Goal: Task Accomplishment & Management: Complete application form

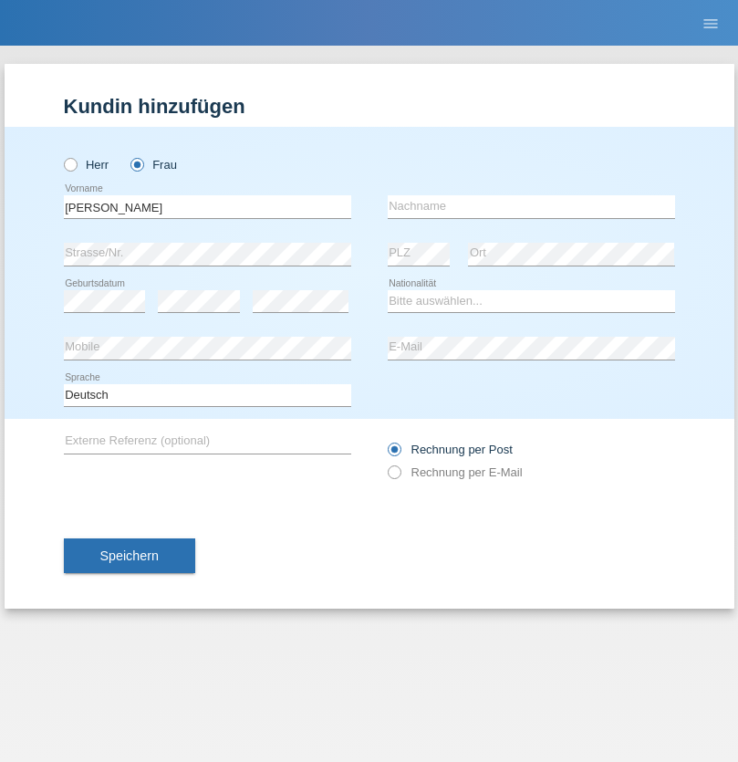
type input "[PERSON_NAME]"
click at [531, 206] on input "text" at bounding box center [531, 206] width 287 height 23
type input "Baloh"
select select "CH"
radio input "true"
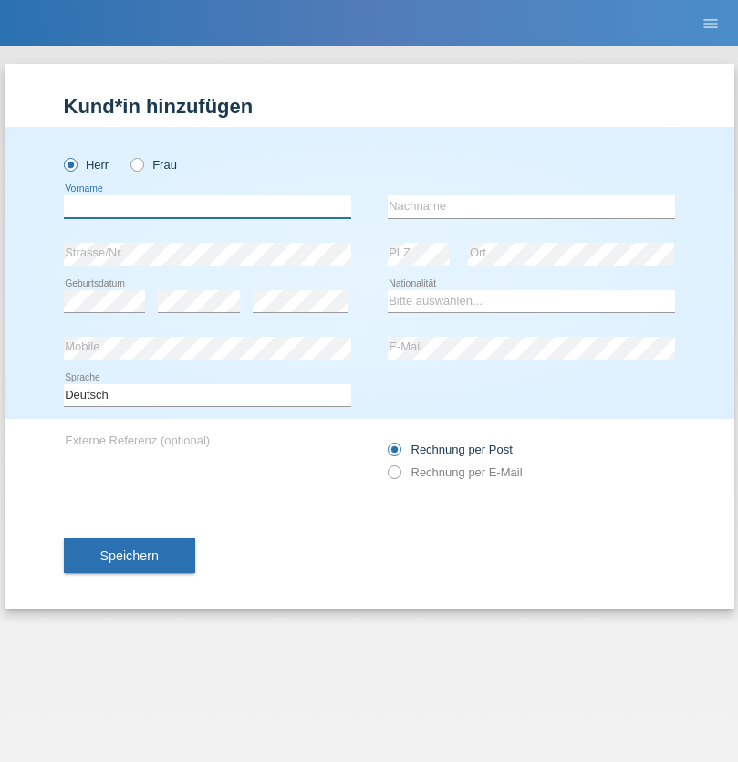
click at [207, 206] on input "text" at bounding box center [207, 206] width 287 height 23
type input "[PERSON_NAME]"
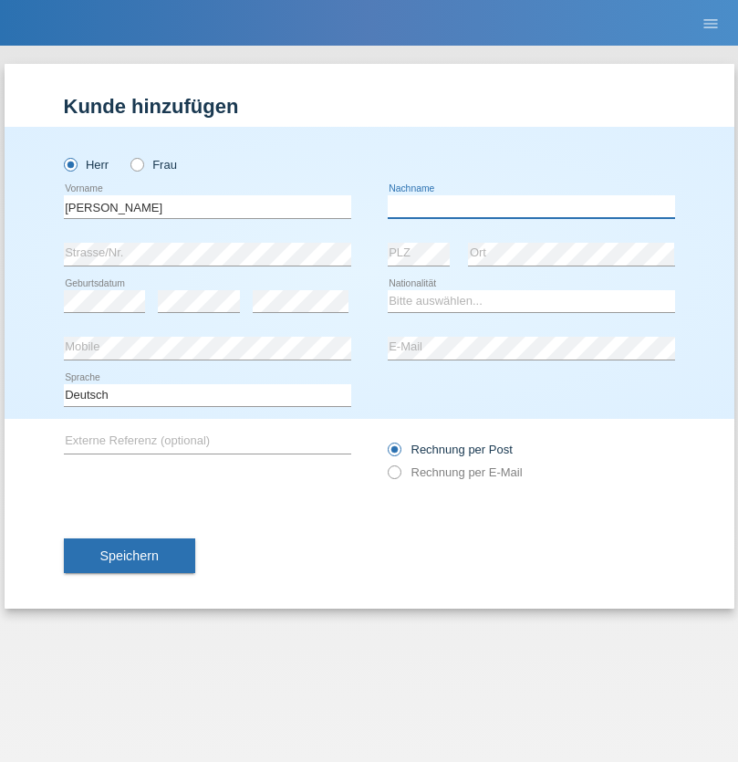
click at [531, 206] on input "text" at bounding box center [531, 206] width 287 height 23
type input "Ontaneda"
select select "ES"
select select "C"
select select "21"
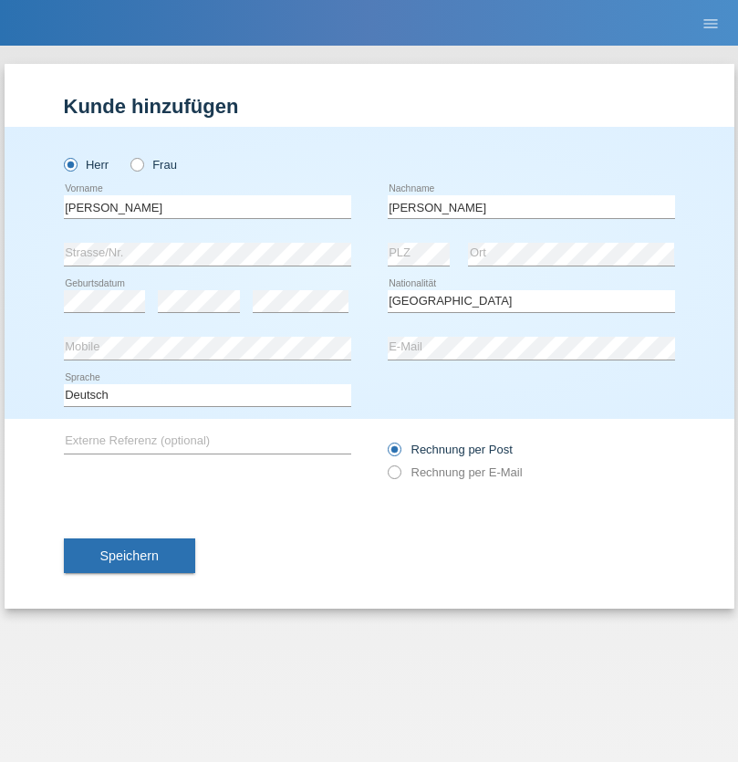
select select "09"
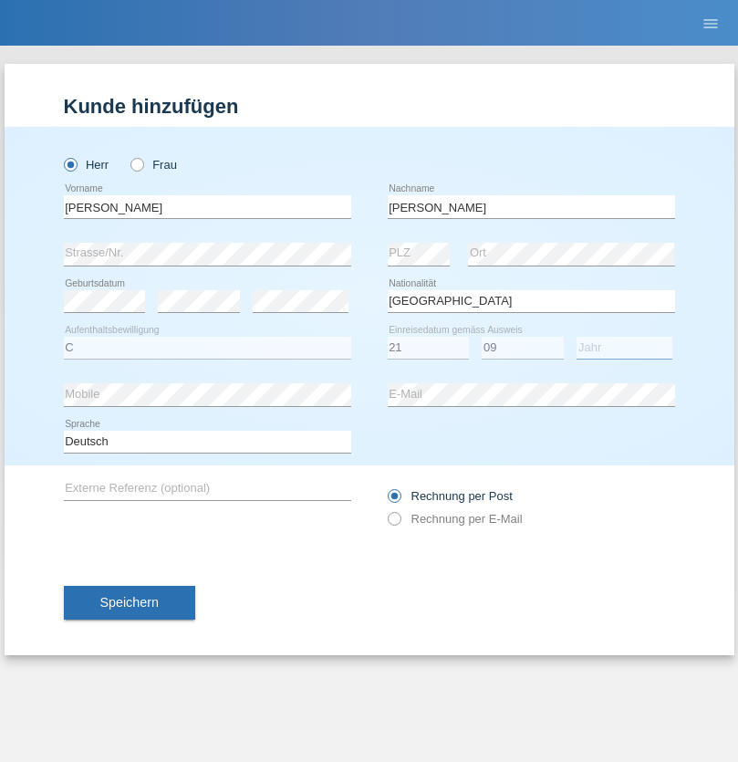
select select "2001"
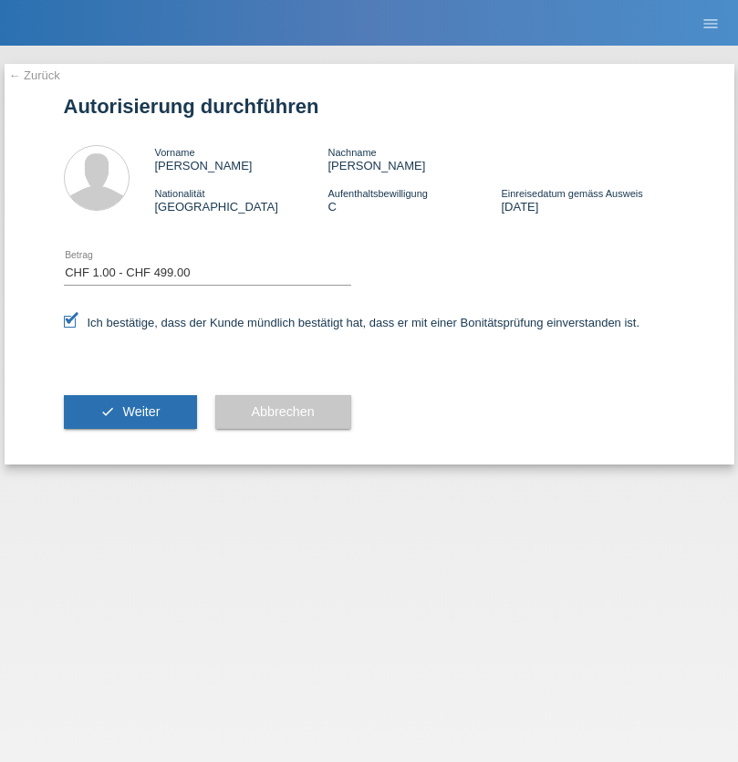
select select "1"
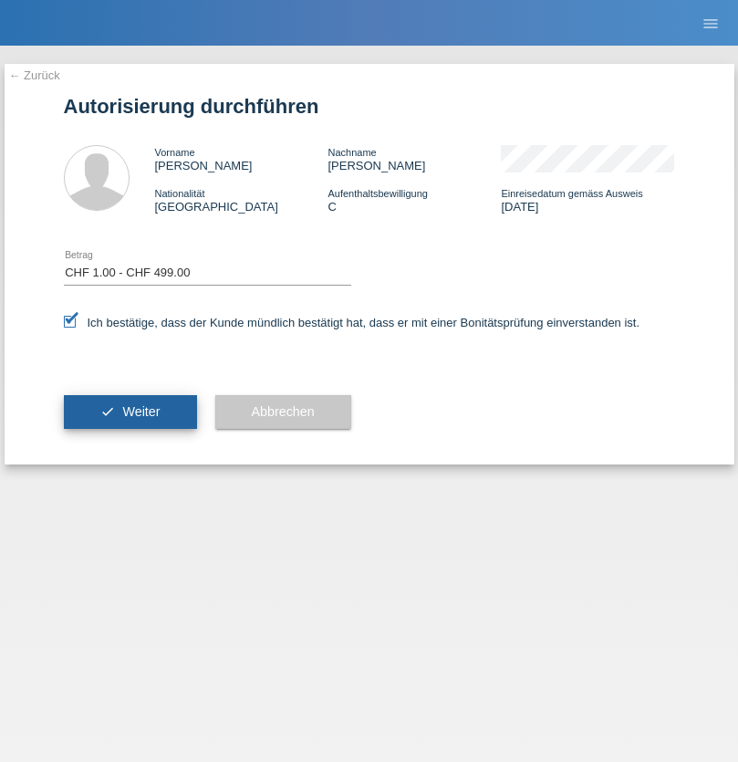
click at [130, 412] on span "Weiter" at bounding box center [140, 411] width 37 height 15
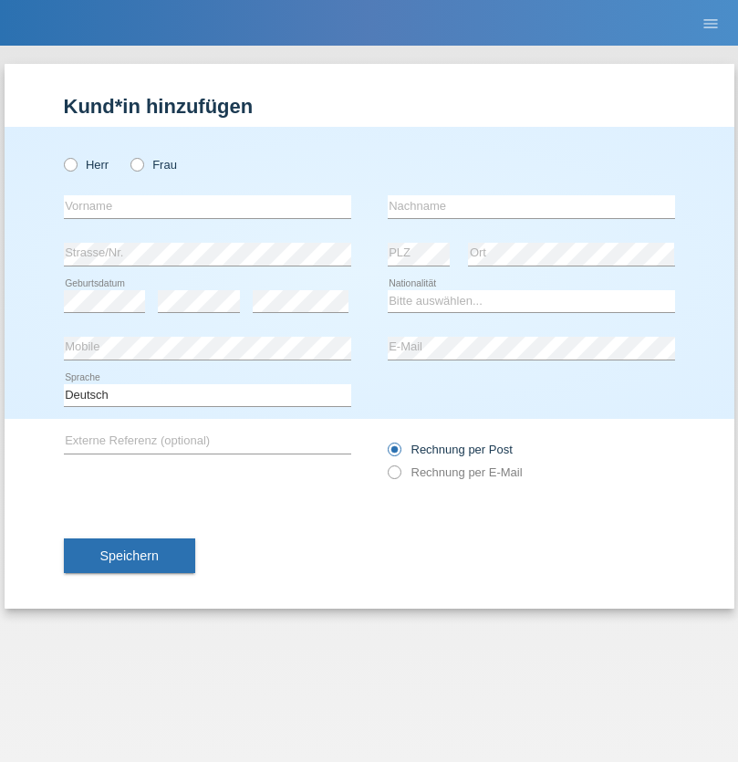
radio input "true"
click at [207, 206] on input "text" at bounding box center [207, 206] width 287 height 23
type input "Brice"
click at [531, 206] on input "text" at bounding box center [531, 206] width 287 height 23
type input "Pivot"
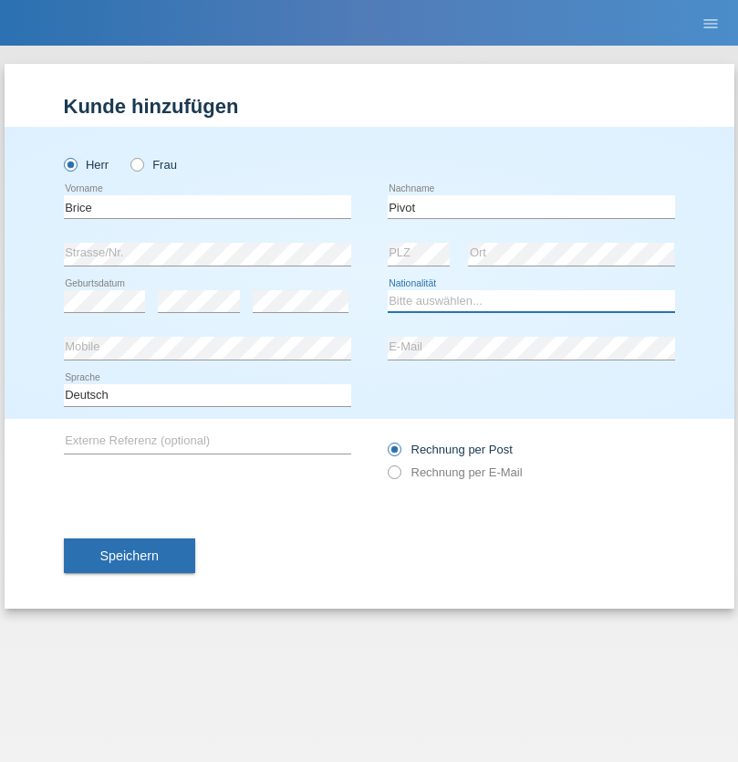
select select "CH"
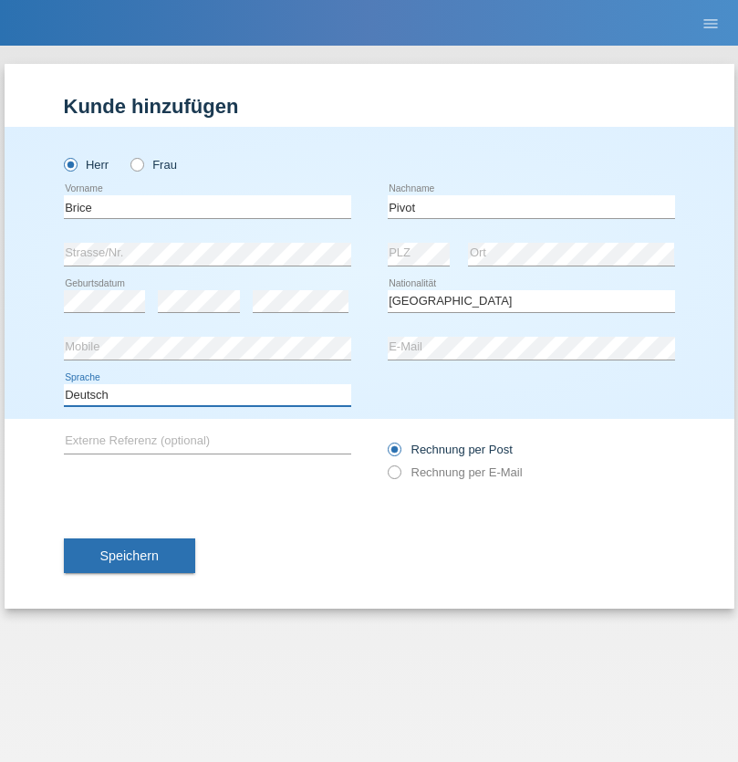
select select "en"
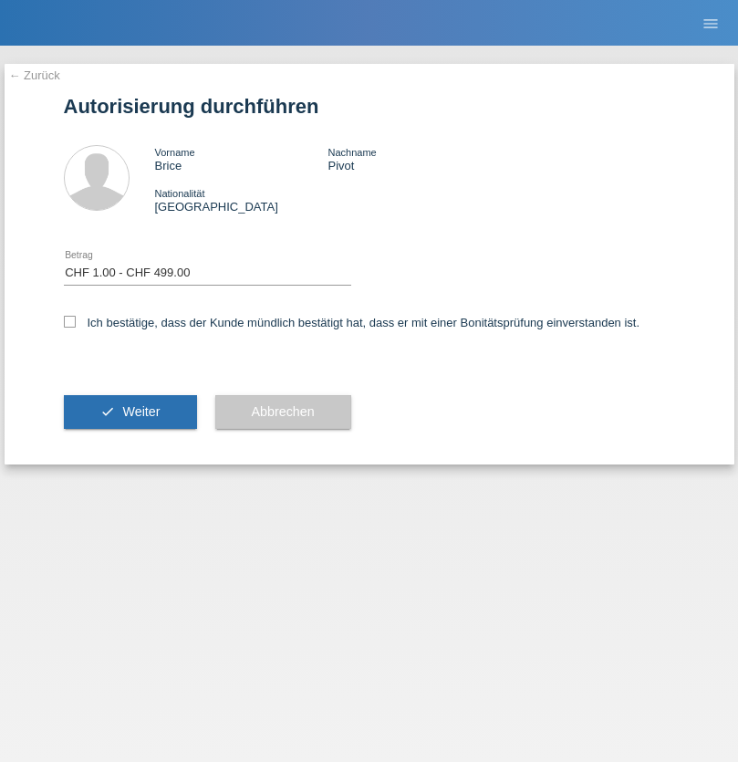
select select "1"
checkbox input "true"
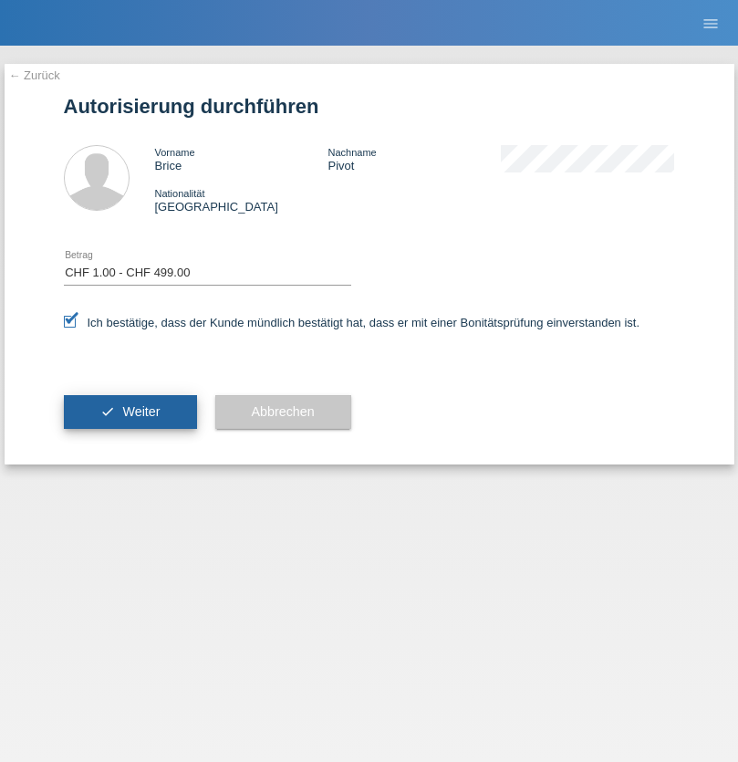
click at [130, 412] on span "Weiter" at bounding box center [140, 411] width 37 height 15
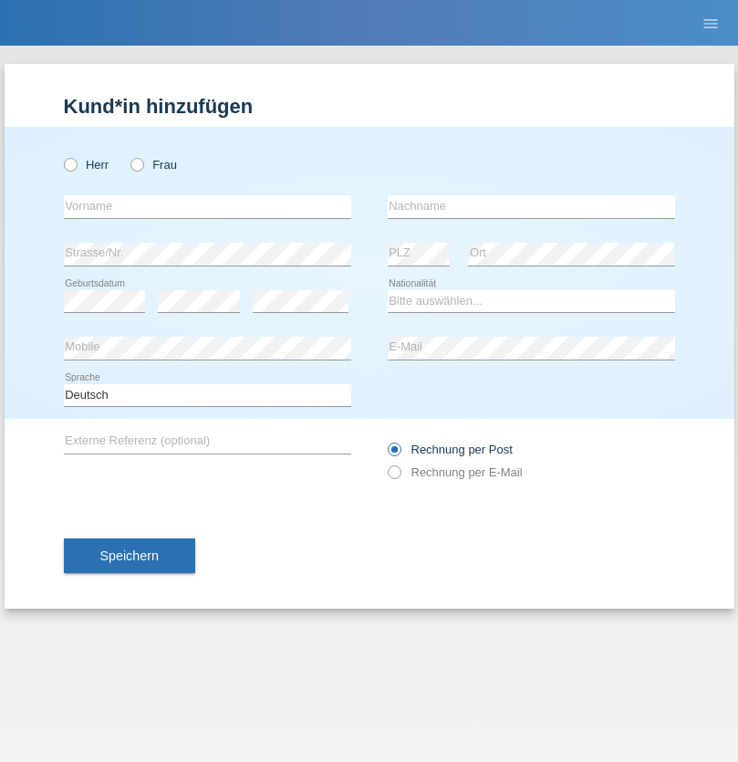
radio input "true"
click at [207, 206] on input "text" at bounding box center [207, 206] width 287 height 23
type input "Betim"
click at [531, 206] on input "text" at bounding box center [531, 206] width 287 height 23
type input "Alija"
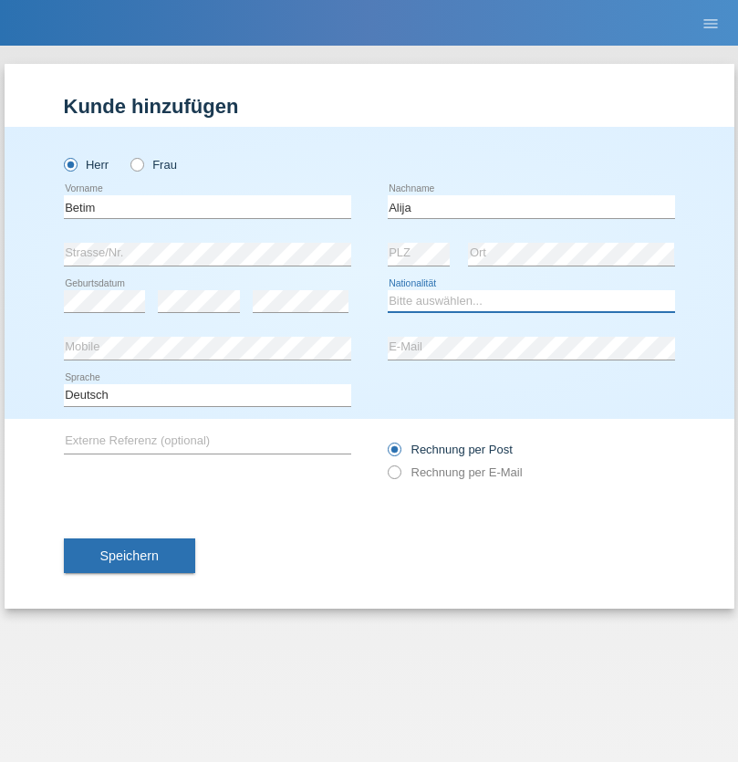
select select "MK"
select select "C"
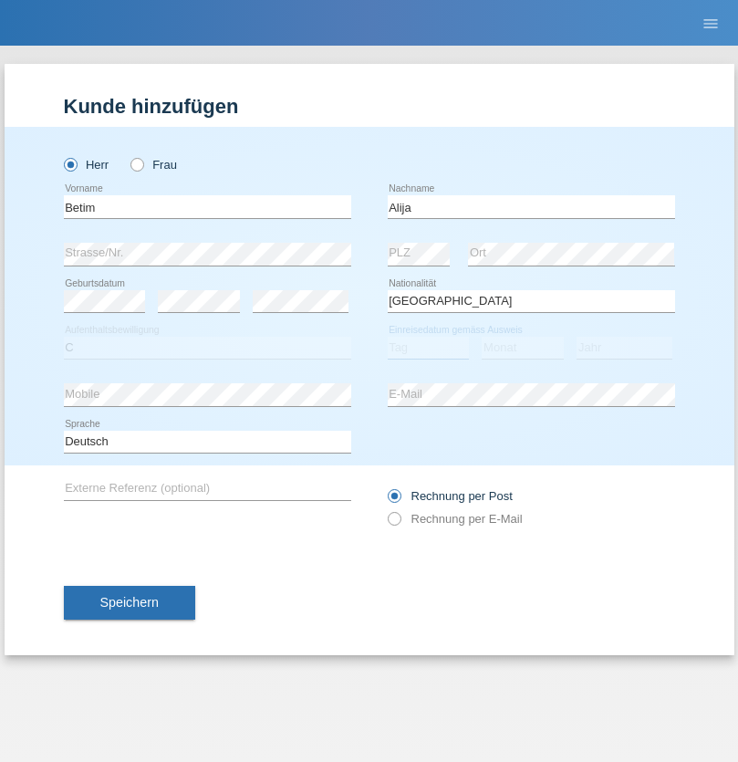
select select "12"
select select "08"
select select "2003"
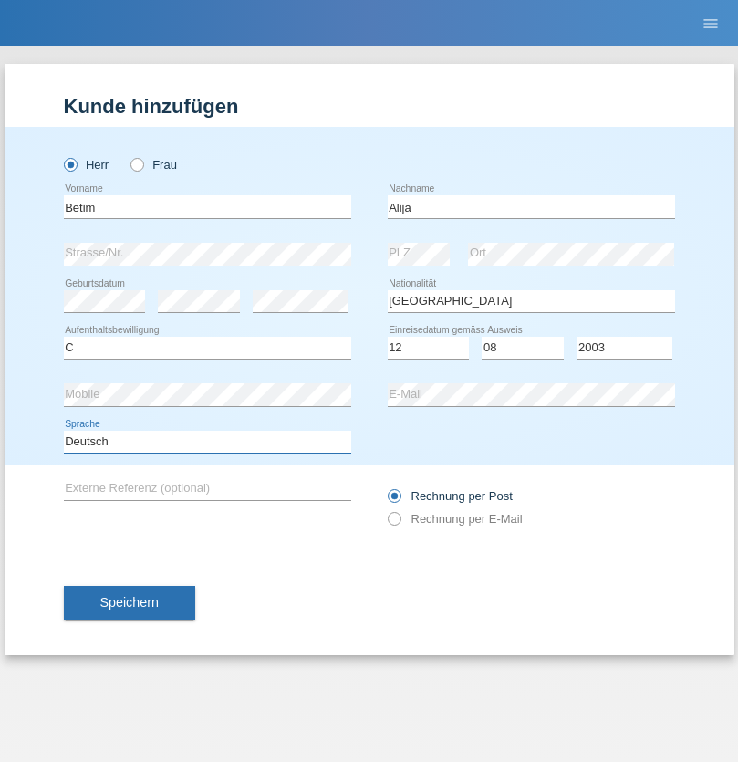
select select "en"
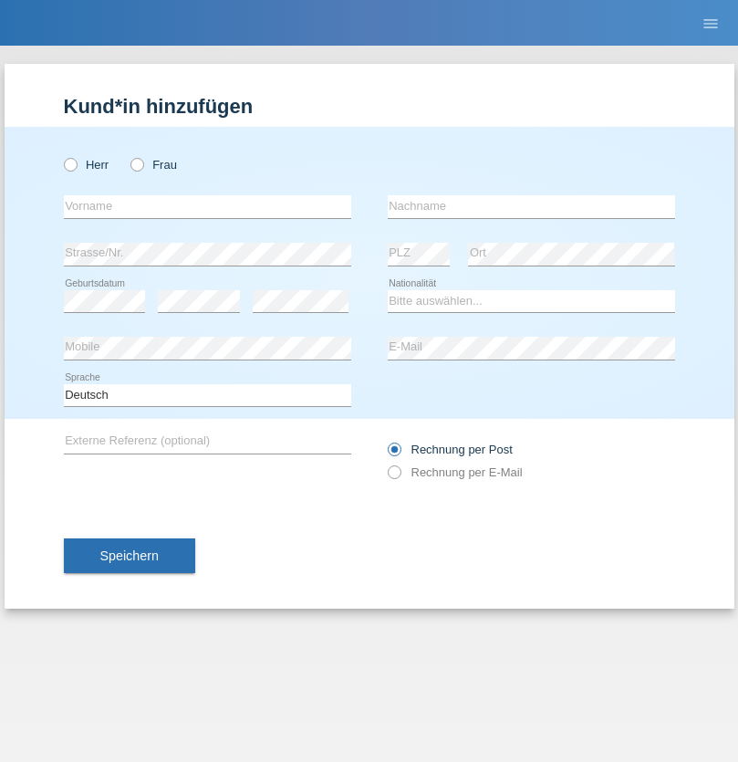
radio input "true"
click at [207, 206] on input "text" at bounding box center [207, 206] width 287 height 23
type input "Sasa"
click at [531, 206] on input "text" at bounding box center [531, 206] width 287 height 23
type input "Lazarevic"
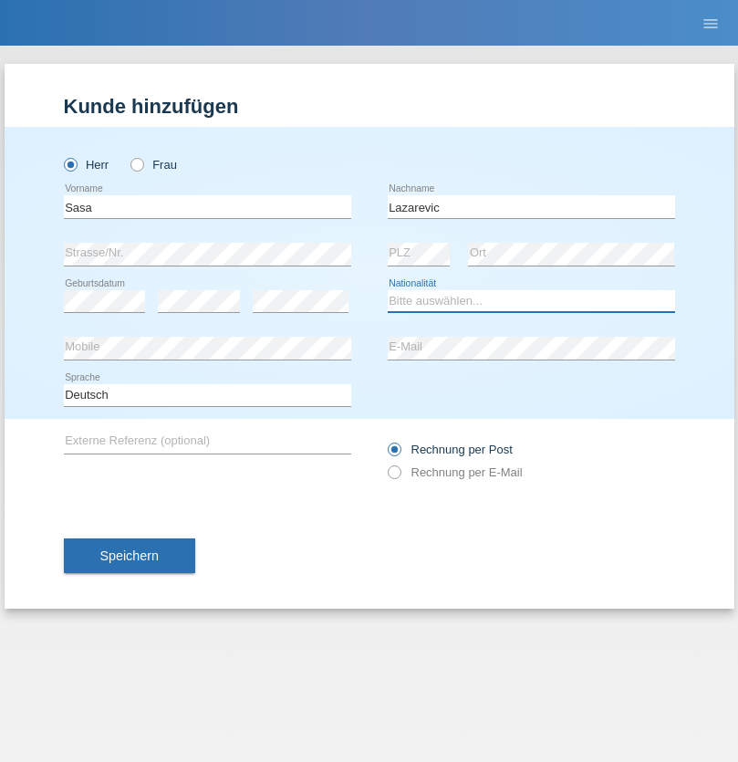
select select "RS"
select select "C"
select select "16"
select select "10"
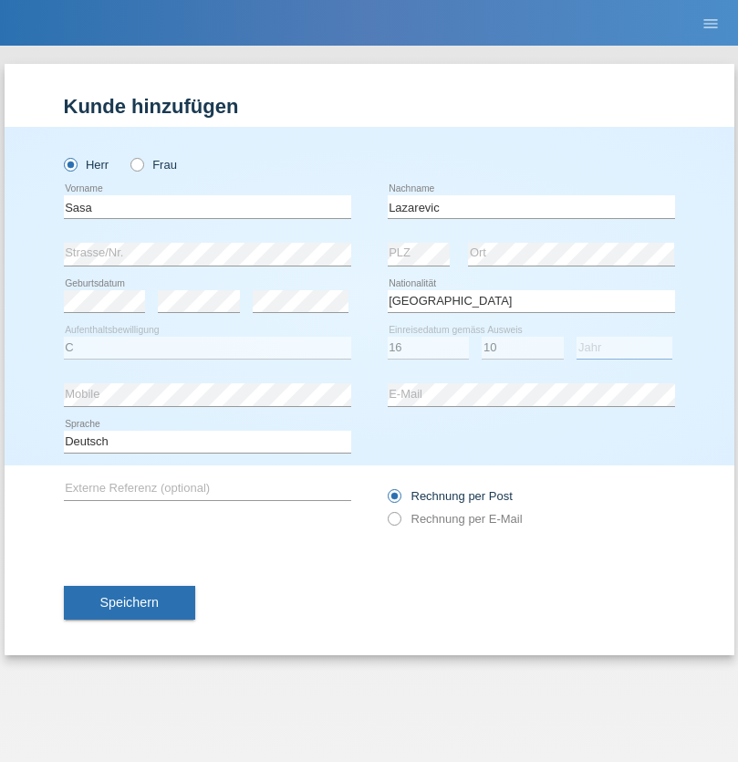
select select "1984"
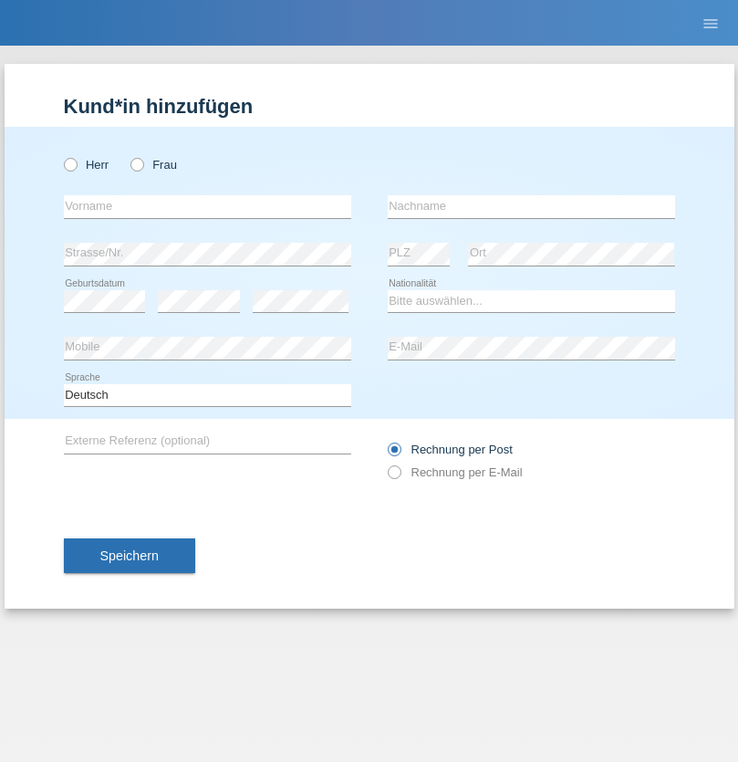
radio input "true"
click at [207, 206] on input "text" at bounding box center [207, 206] width 287 height 23
type input "kelmendi"
click at [531, 206] on input "text" at bounding box center [531, 206] width 287 height 23
type input "Edona"
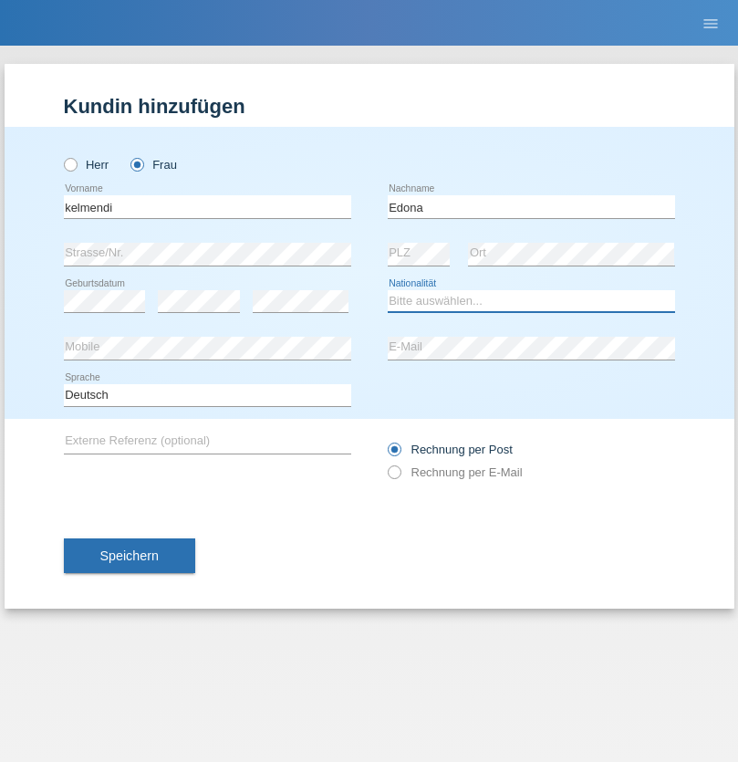
select select "XK"
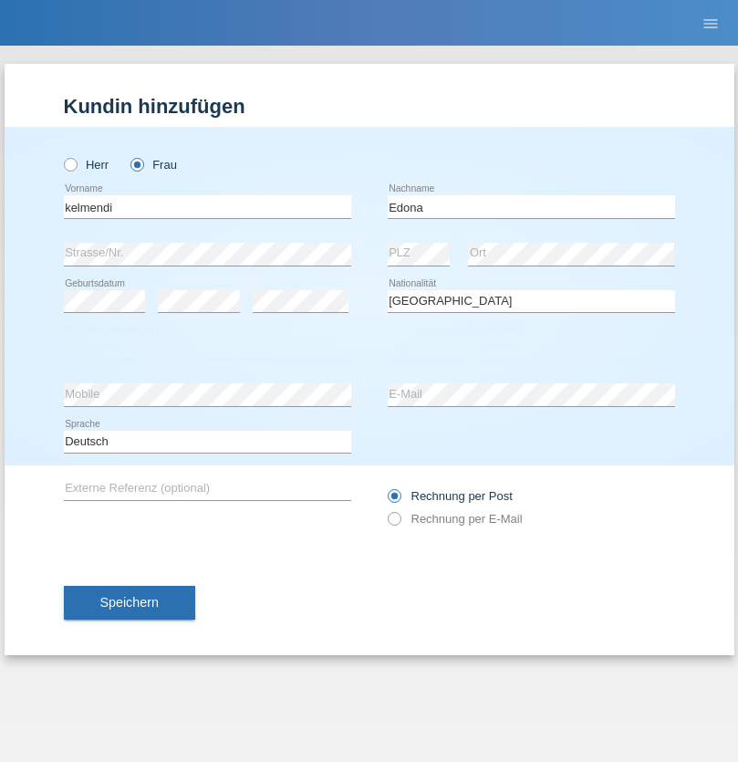
select select "C"
select select "23"
select select "09"
select select "2021"
